Goal: Understand process/instructions

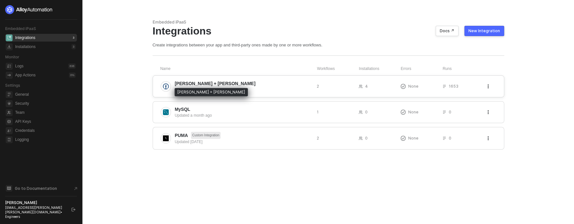
click at [190, 85] on span "Kuehne + Nagel" at bounding box center [215, 83] width 81 height 6
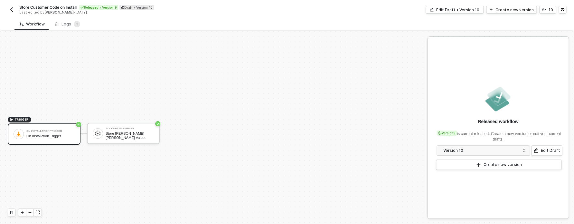
scroll to position [12, 0]
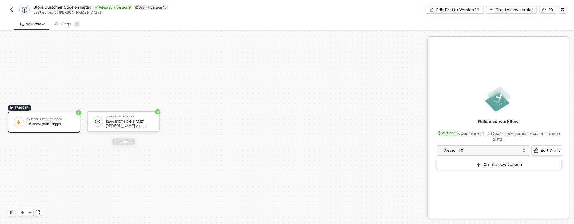
click at [309, 163] on div "TRIGGER On Installation Trigger On Installation Trigger Account Variables Store…" at bounding box center [212, 121] width 424 height 204
click at [60, 126] on div "On Installation Trigger" at bounding box center [50, 124] width 48 height 4
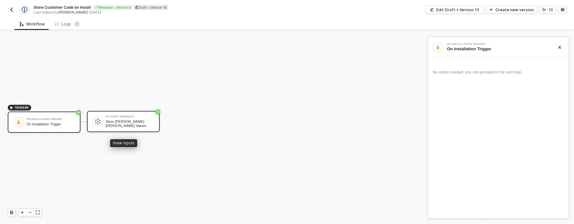
click at [135, 118] on div "Account Variables" at bounding box center [130, 116] width 48 height 3
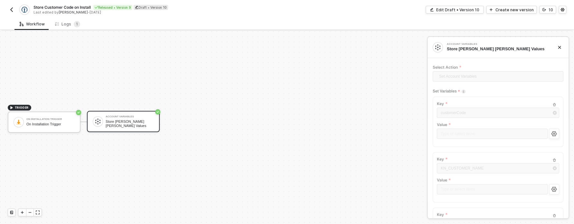
scroll to position [115, 0]
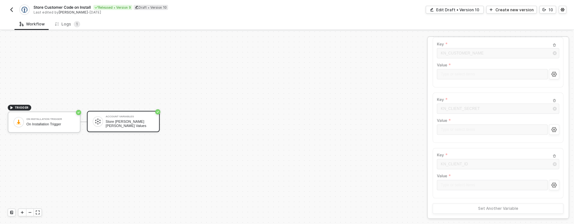
click at [14, 11] on img "button" at bounding box center [11, 9] width 5 height 5
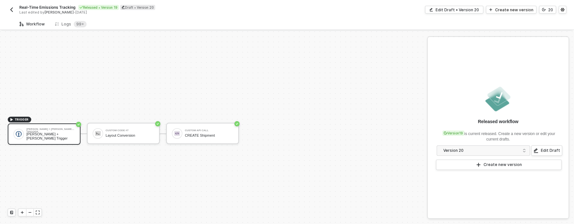
scroll to position [12, 0]
